Goal: Task Accomplishment & Management: Manage account settings

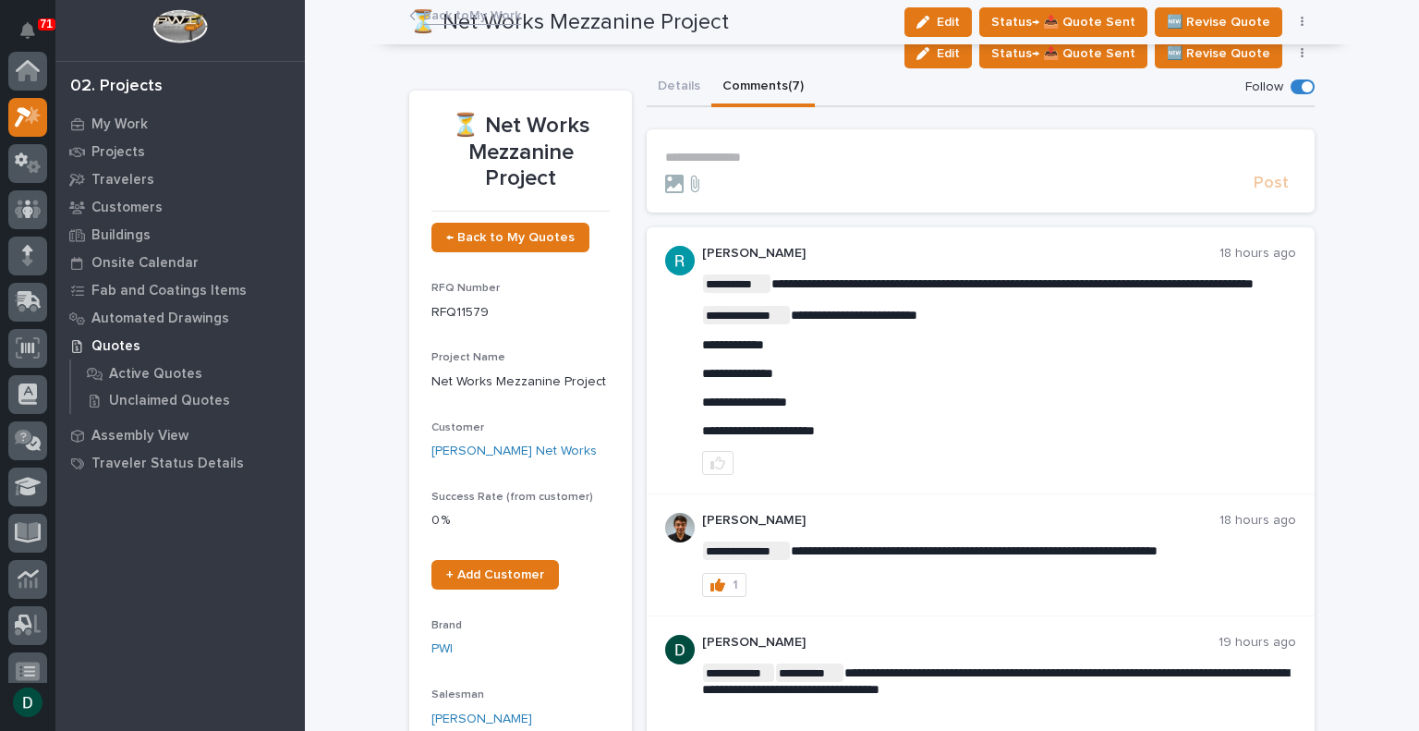
scroll to position [532, 0]
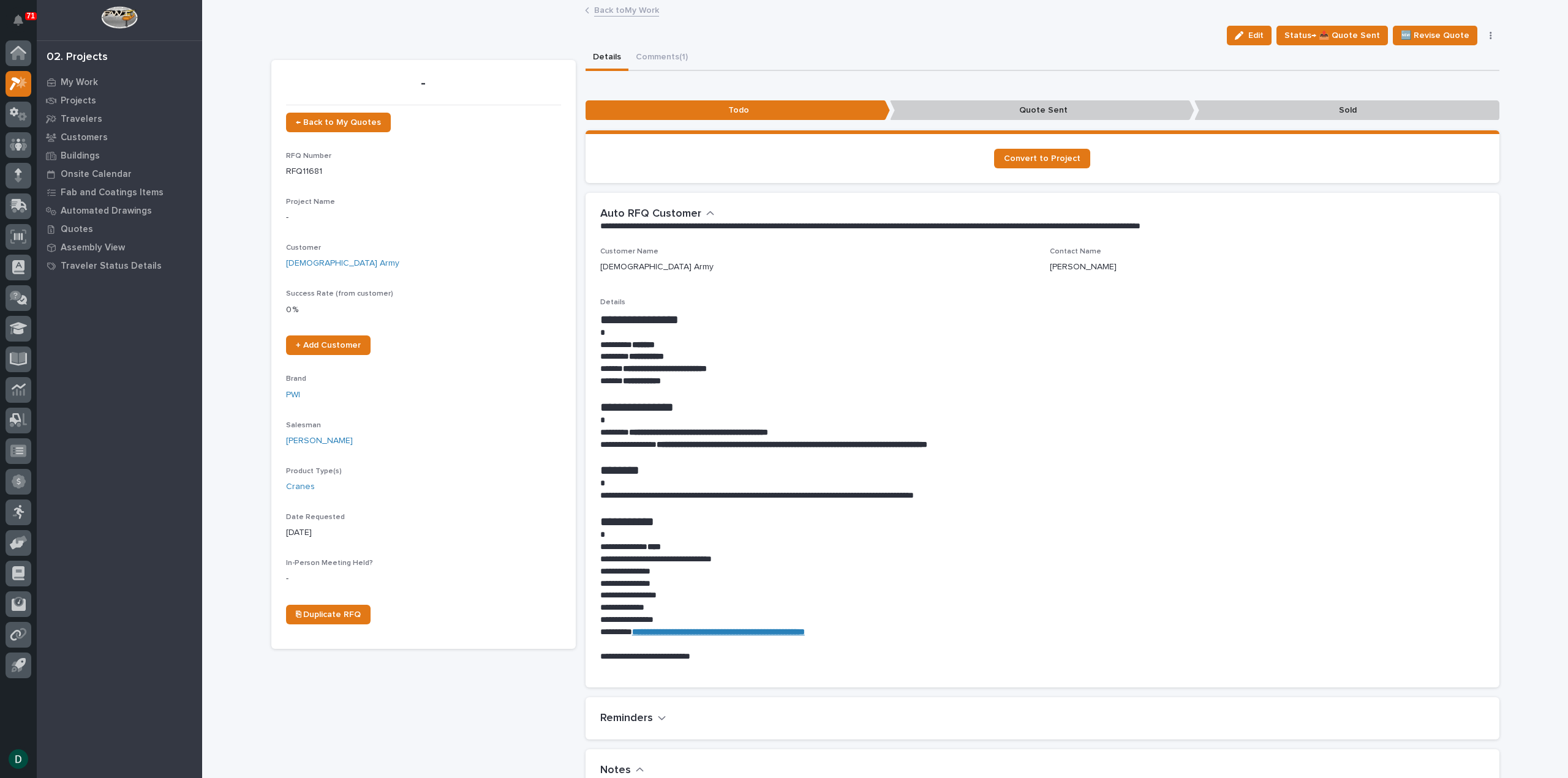
click at [641, 7] on link "Back to My Work" at bounding box center [627, 9] width 65 height 14
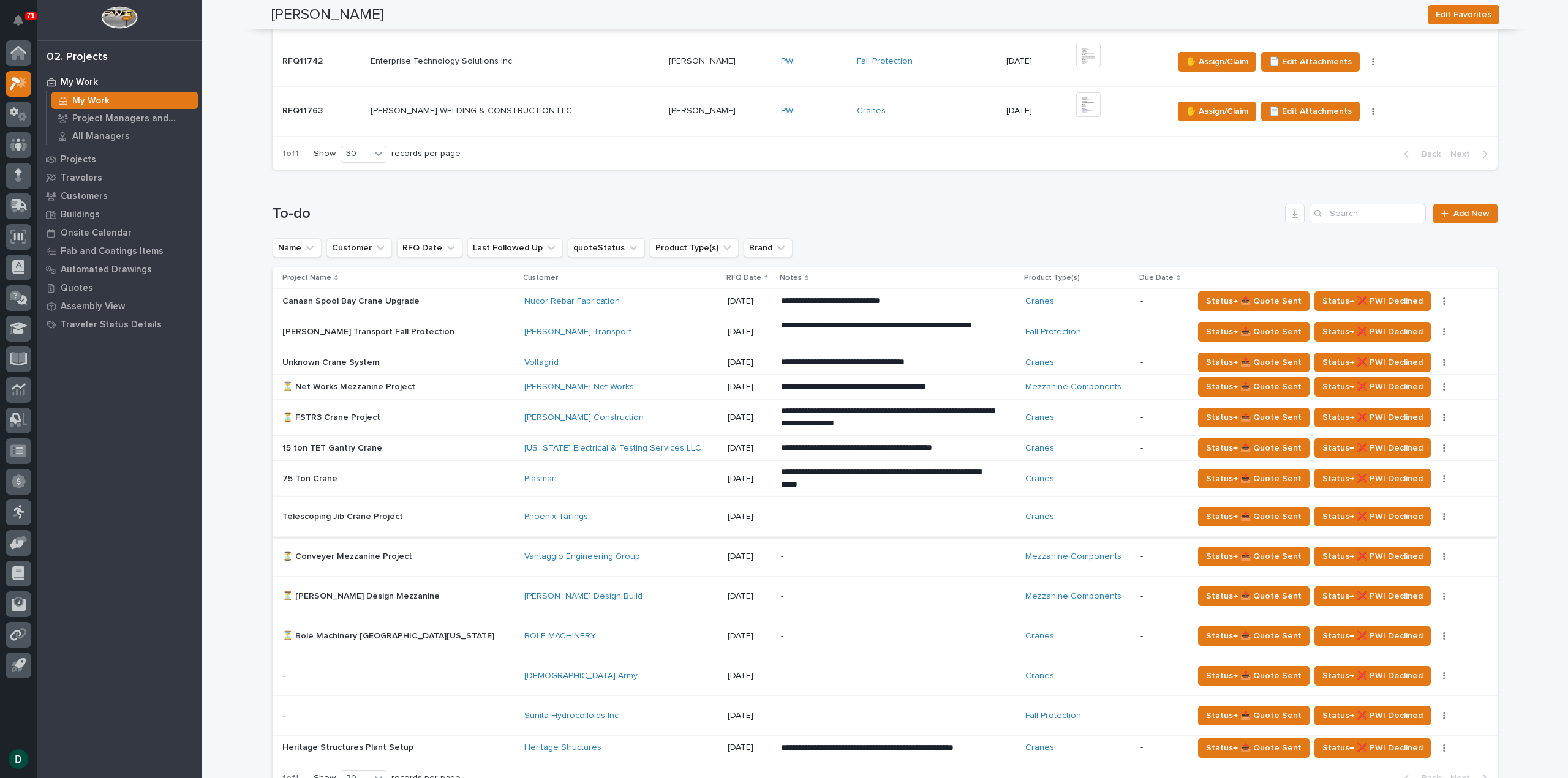
scroll to position [612, 0]
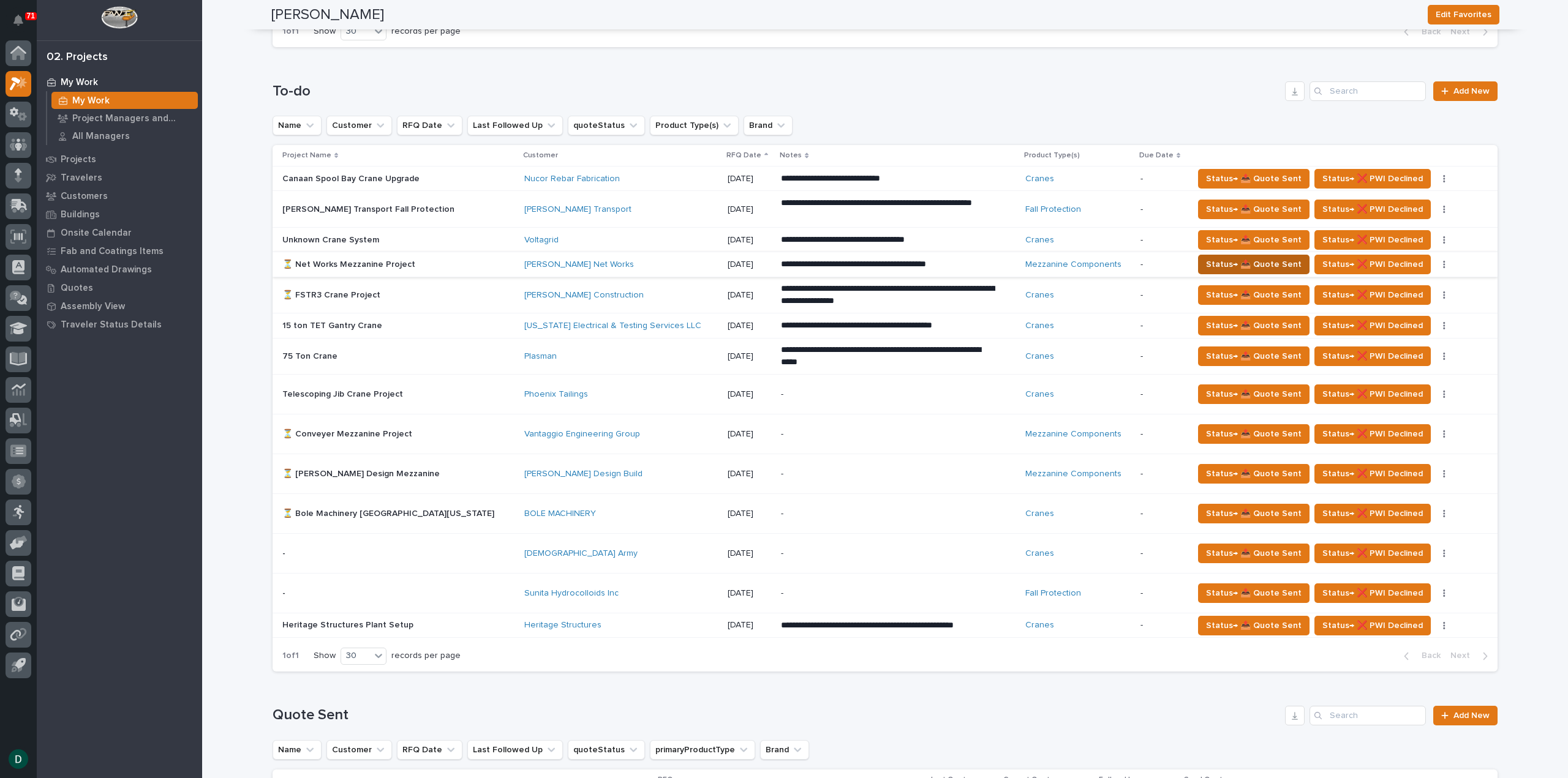
click at [1242, 264] on span "Status→ 📤 Quote Sent" at bounding box center [1254, 264] width 95 height 15
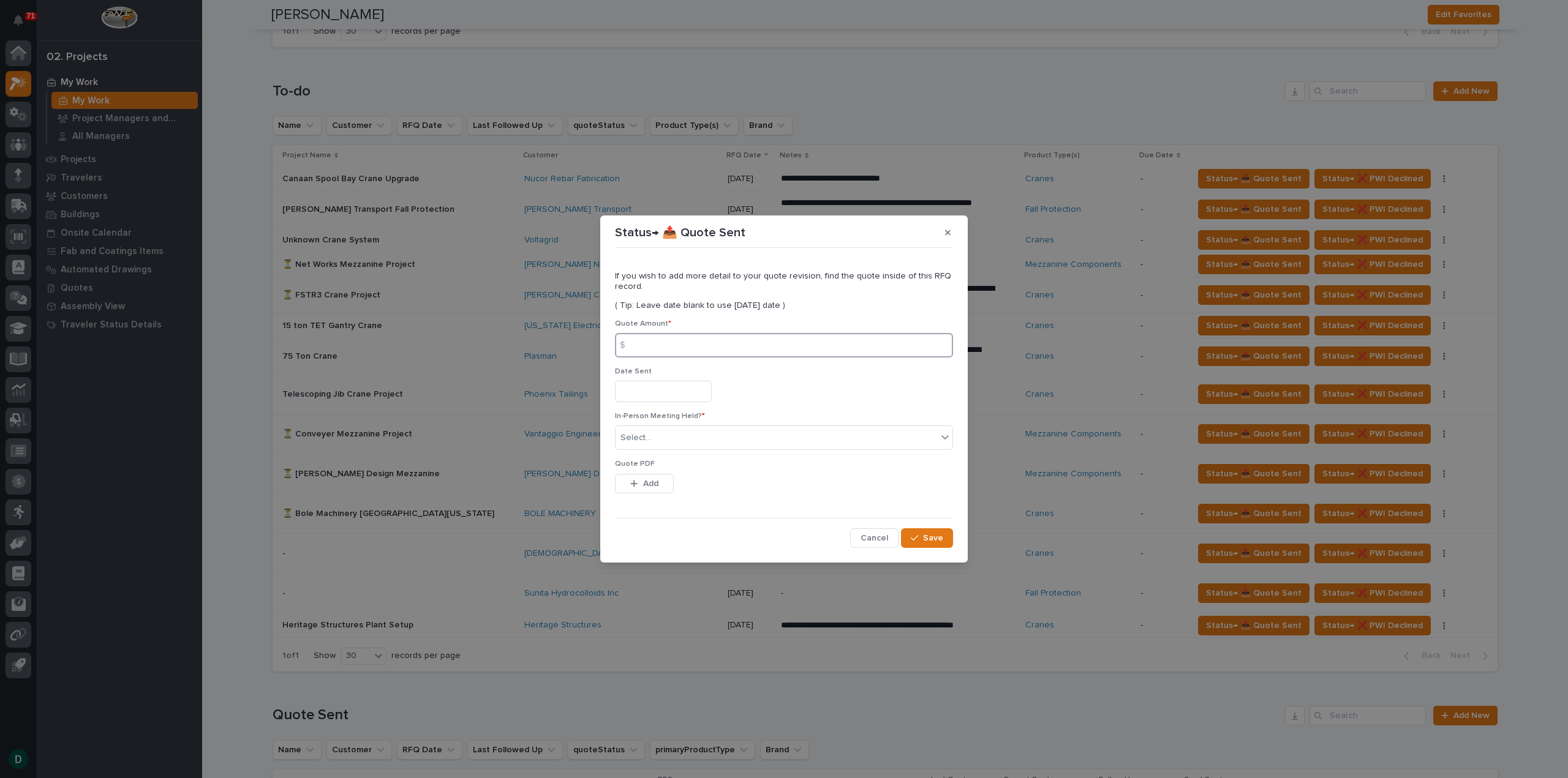
click at [684, 349] on input at bounding box center [784, 345] width 338 height 25
type input "46158"
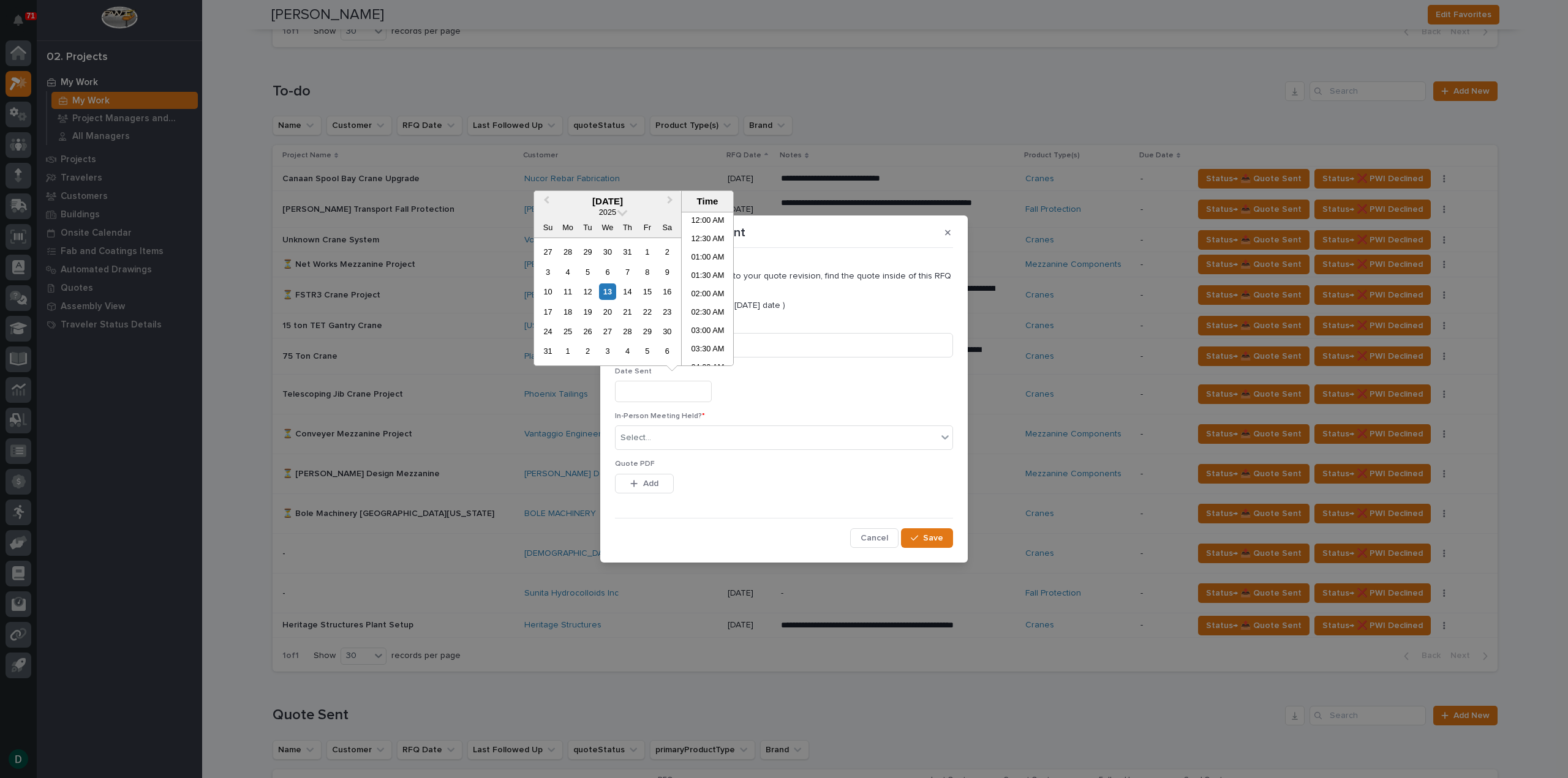
click at [668, 389] on input "text" at bounding box center [664, 392] width 97 height 21
click at [607, 289] on div "13" at bounding box center [607, 292] width 17 height 17
type input "**********"
click at [723, 435] on div "Select..." at bounding box center [776, 438] width 322 height 20
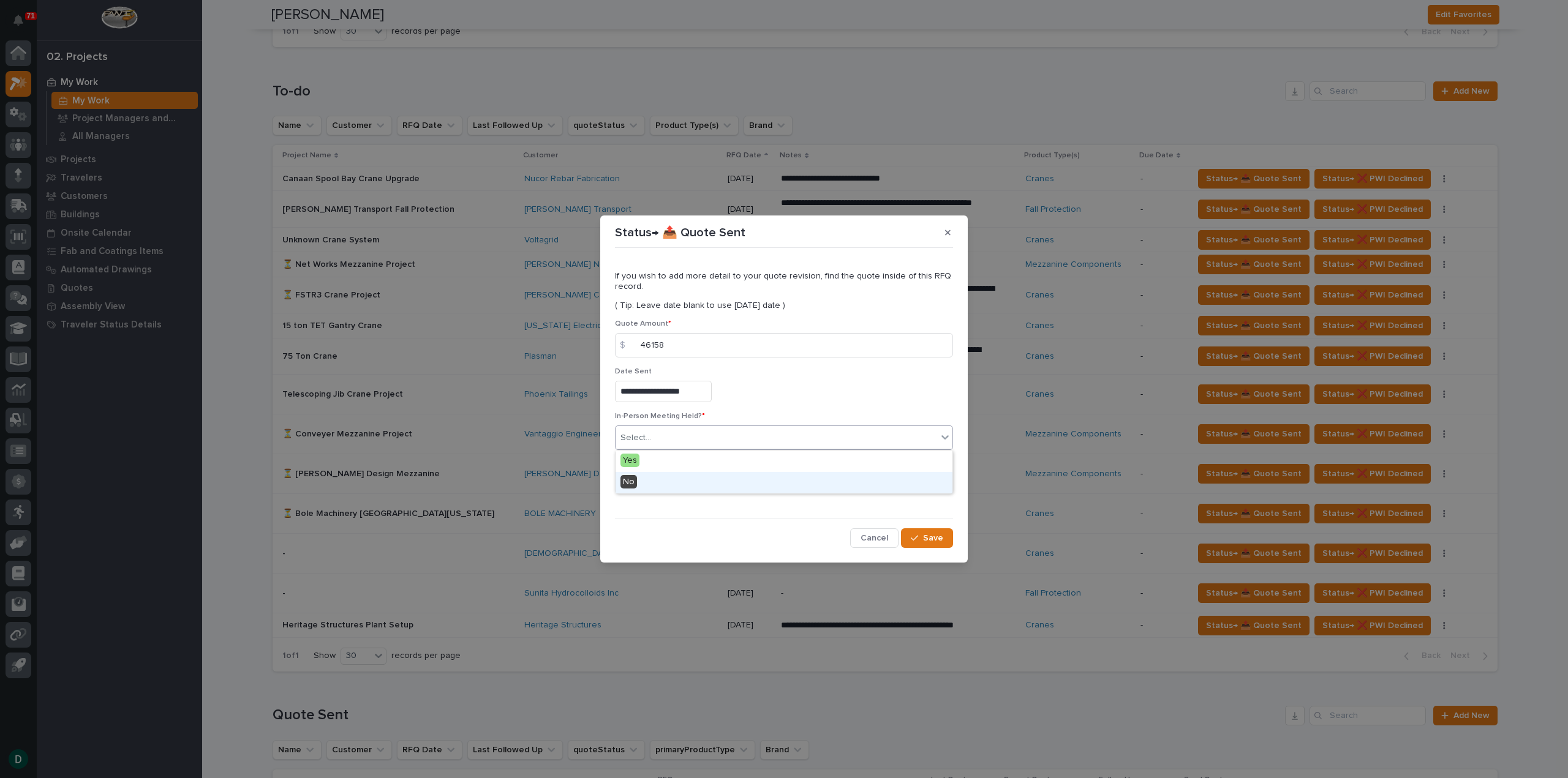
click at [656, 484] on div "No" at bounding box center [784, 482] width 337 height 21
click at [655, 485] on span "Add" at bounding box center [650, 483] width 15 height 11
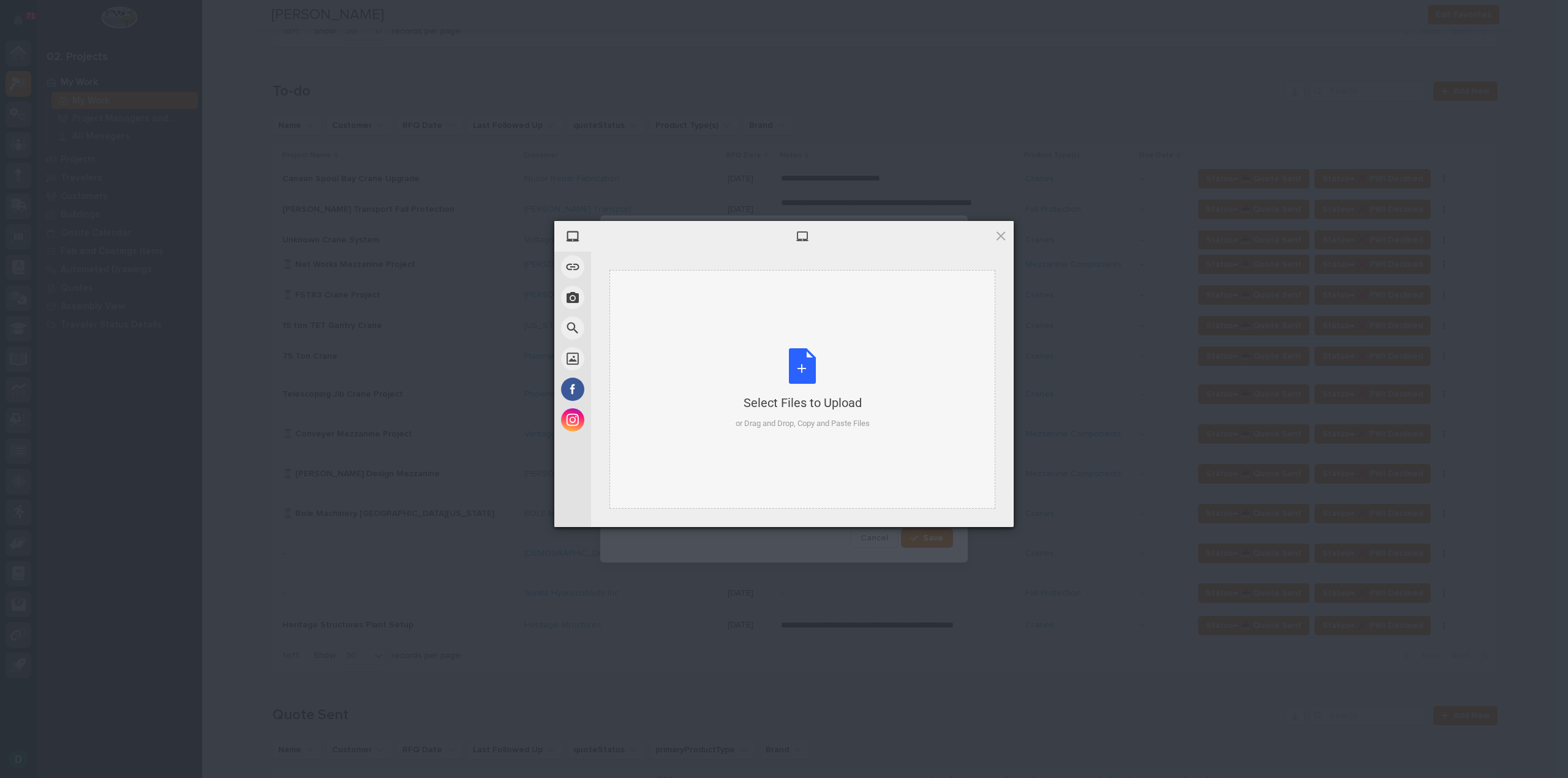
click at [796, 375] on div "Select Files to Upload or Drag and Drop, Copy and Paste Files" at bounding box center [802, 389] width 134 height 82
click at [987, 507] on span "Upload 1" at bounding box center [977, 511] width 24 height 9
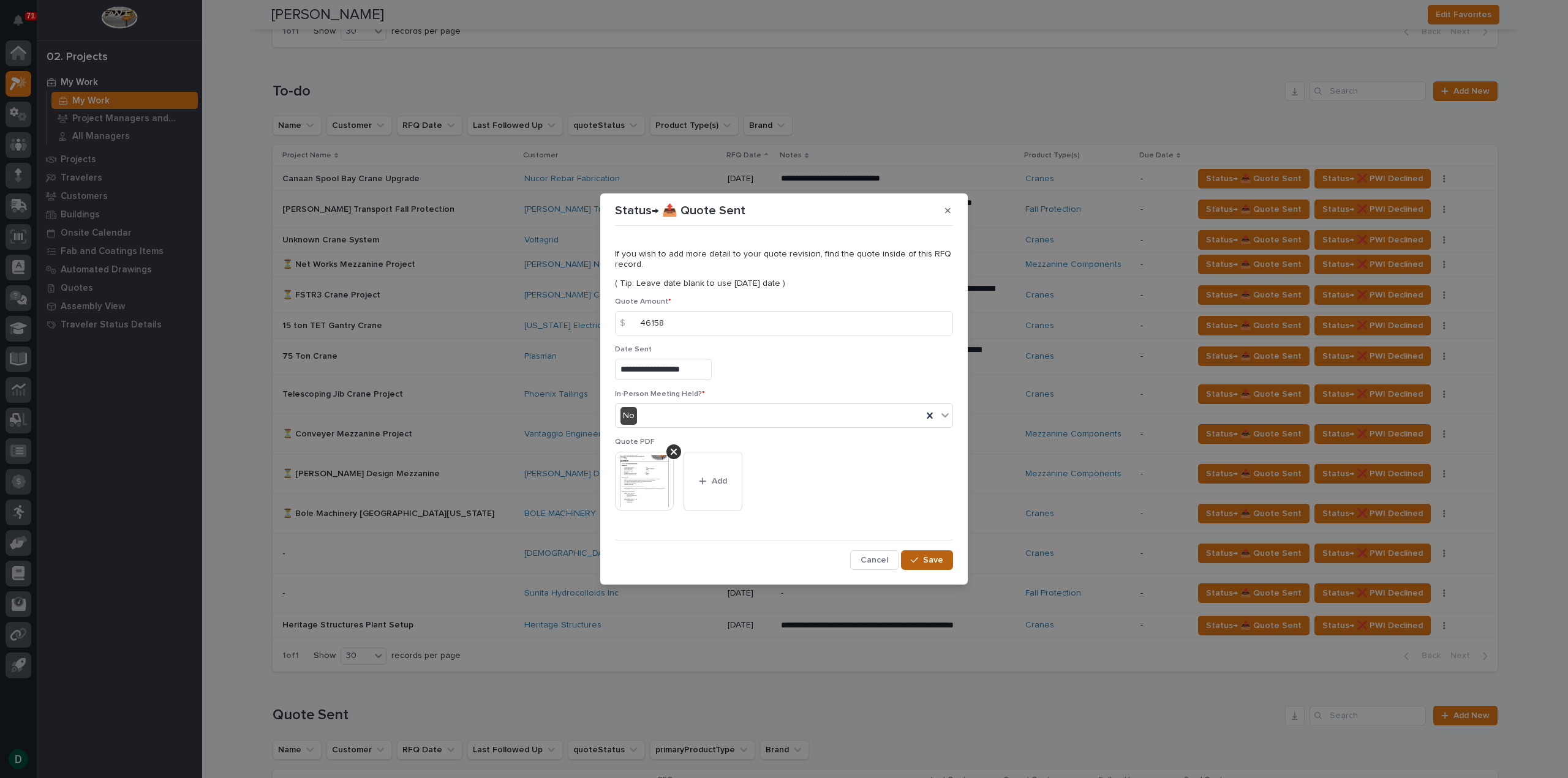
click at [928, 563] on span "Save" at bounding box center [933, 560] width 20 height 11
